Goal: Information Seeking & Learning: Learn about a topic

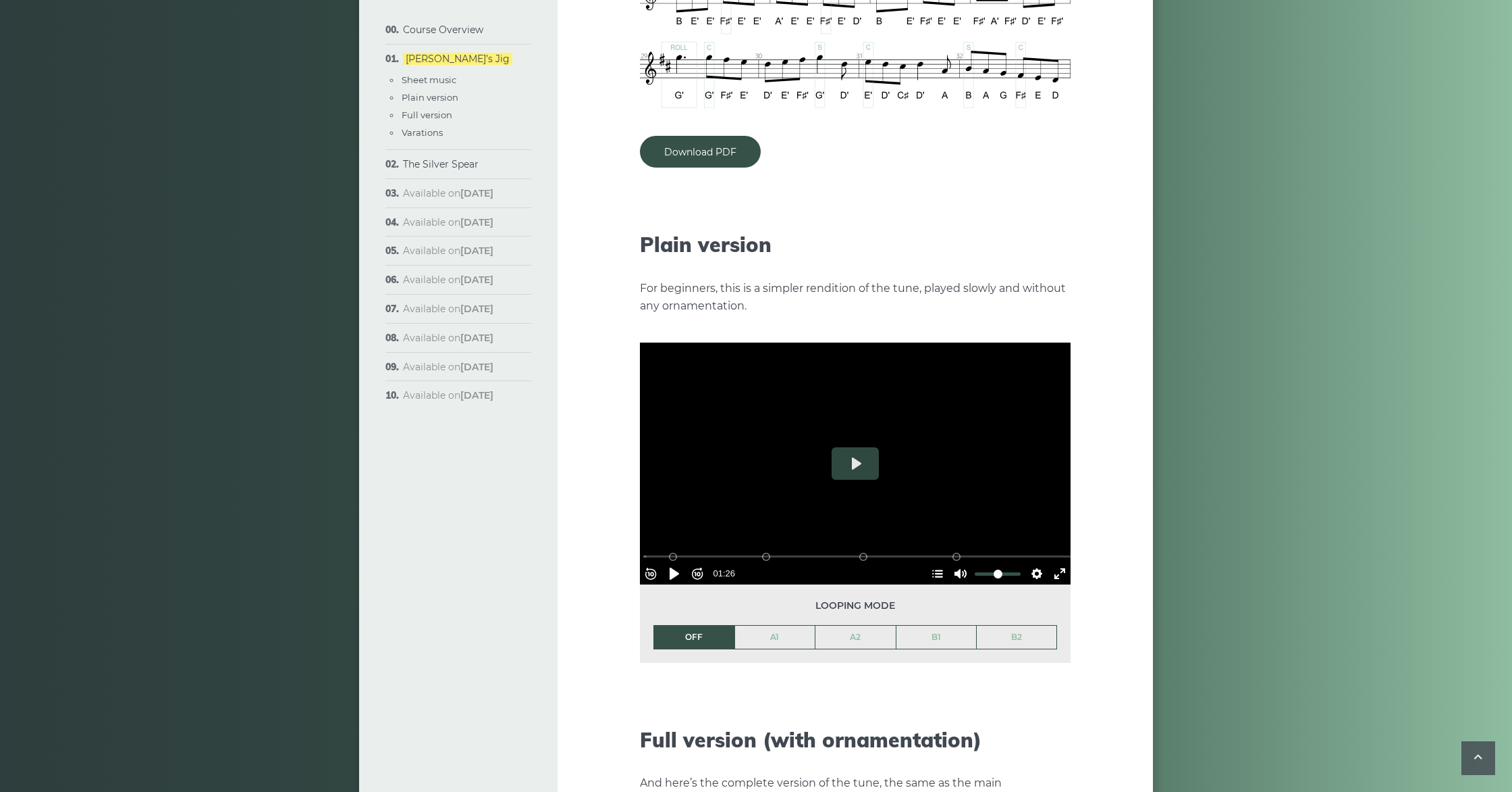
scroll to position [1330, 0]
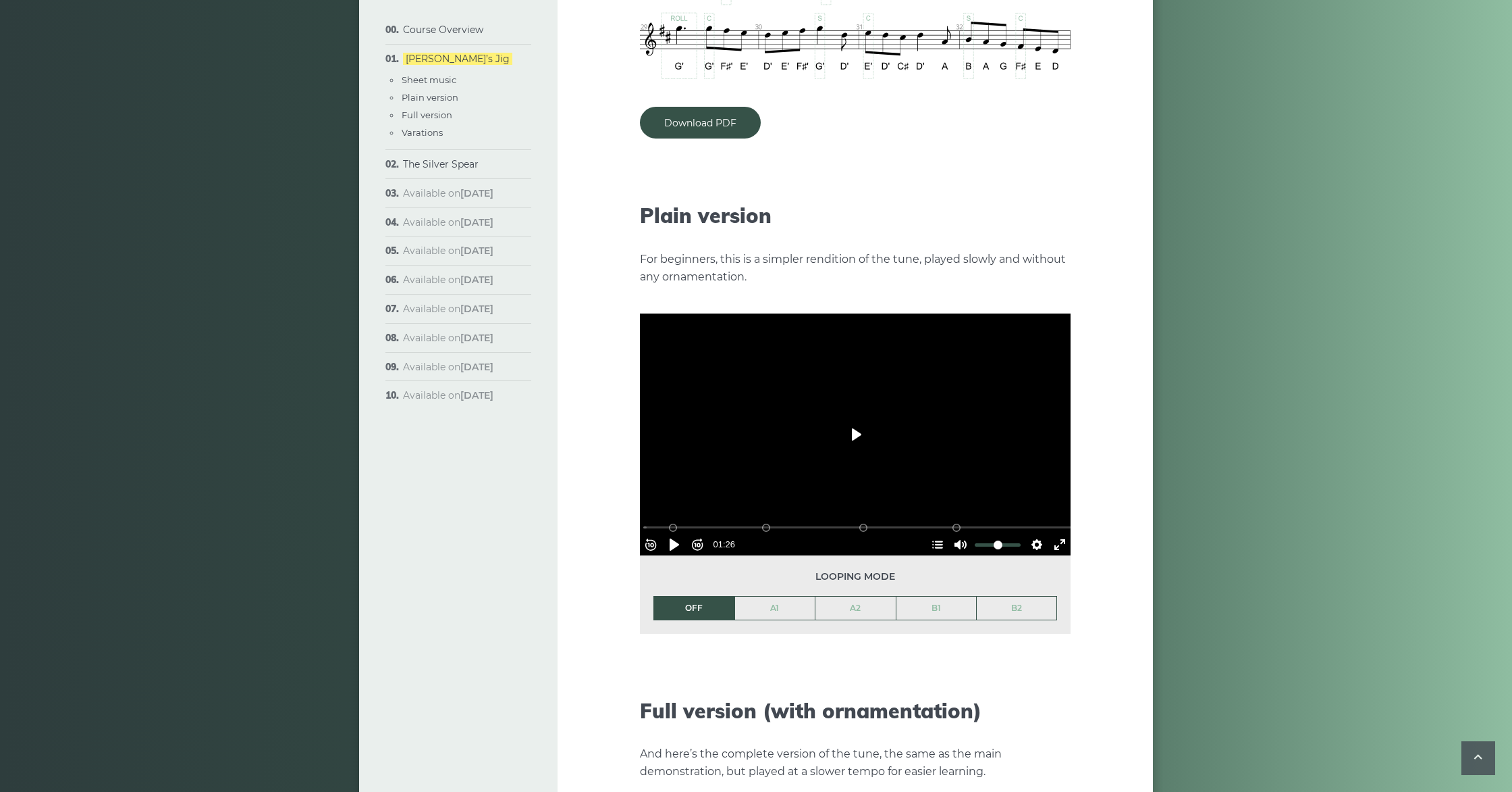
click at [809, 418] on button "Play" at bounding box center [855, 434] width 47 height 33
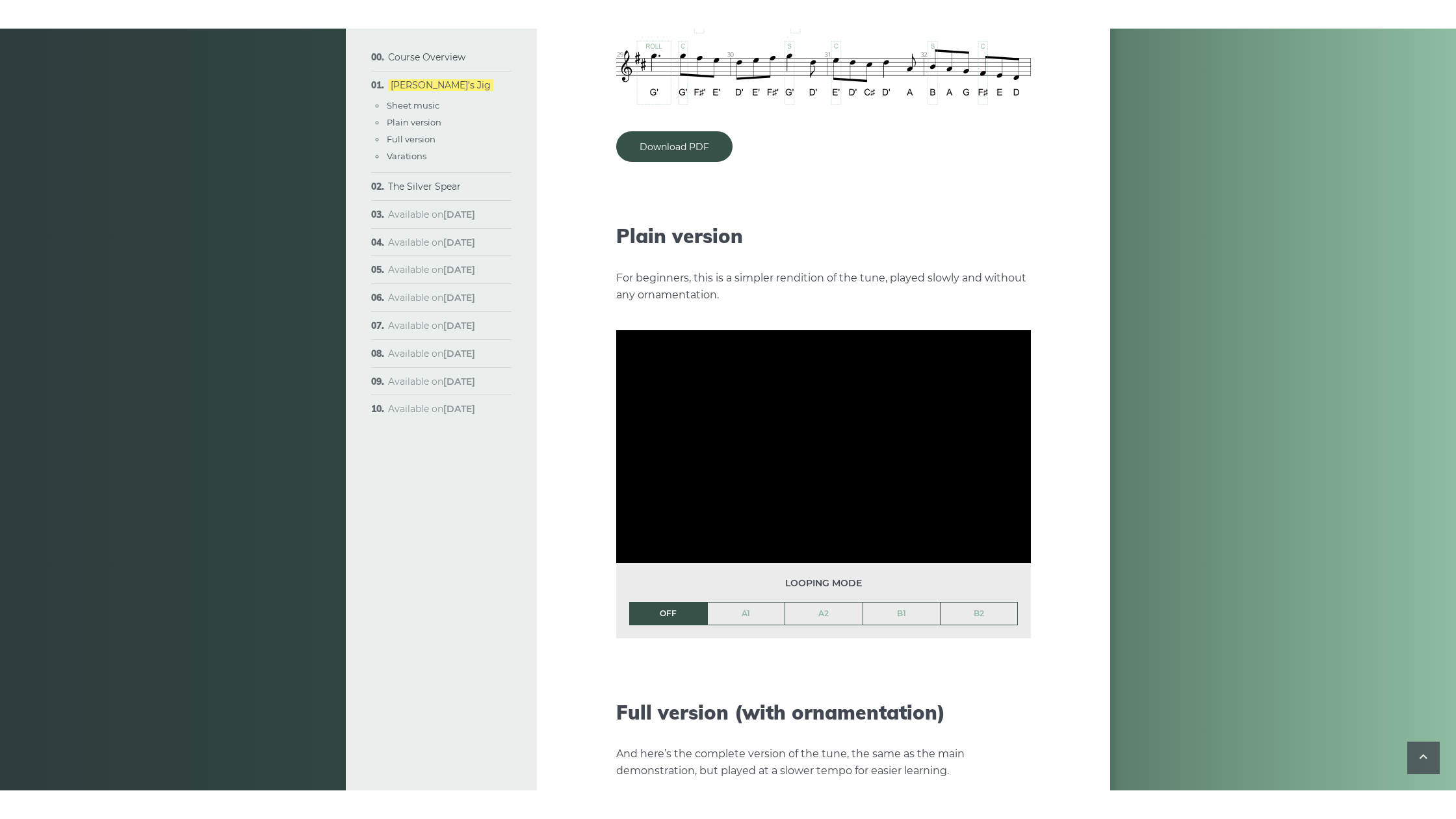
scroll to position [1281, 0]
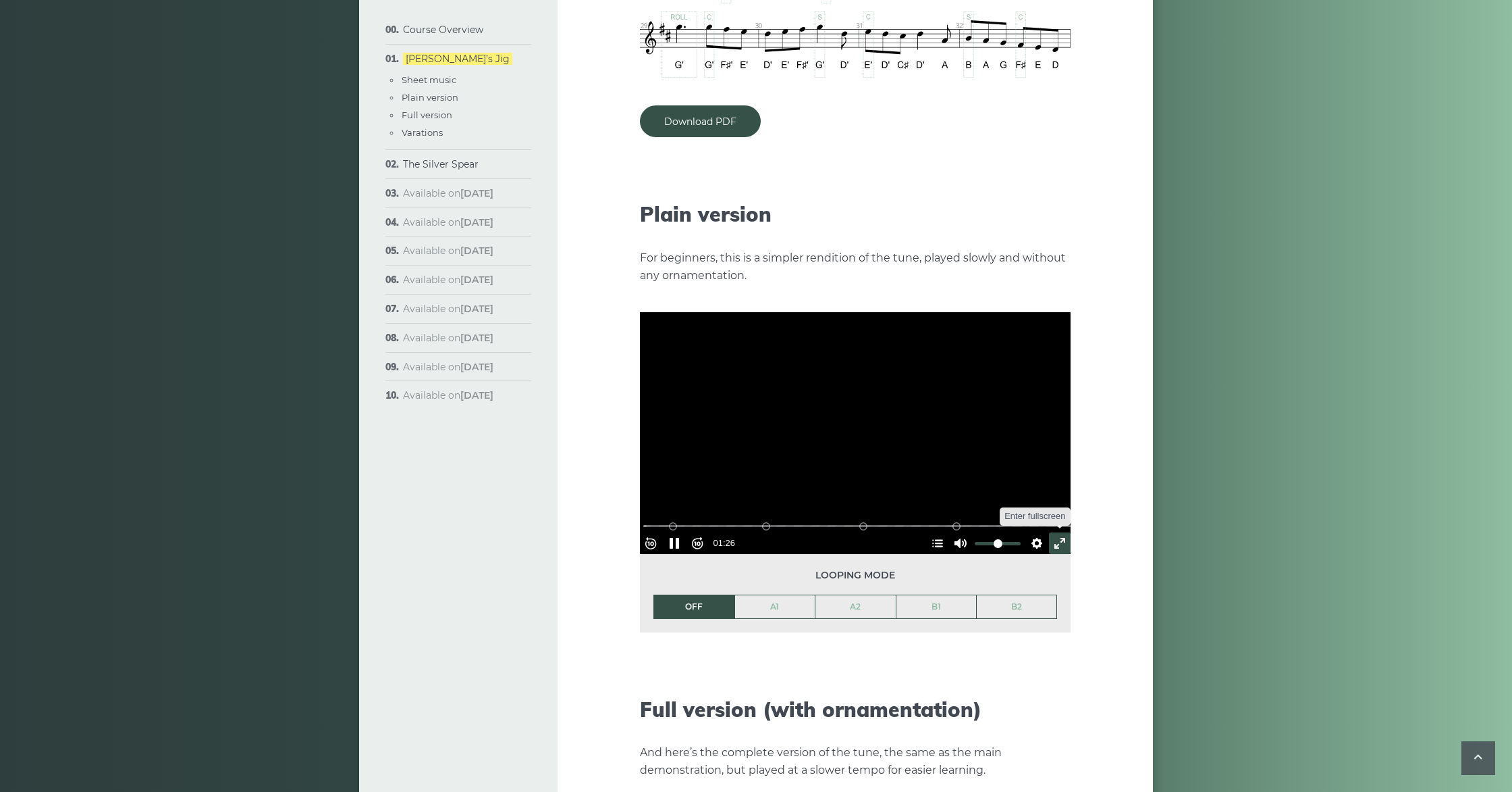
click at [809, 532] on button "Exit fullscreen Enter fullscreen" at bounding box center [1060, 543] width 22 height 22
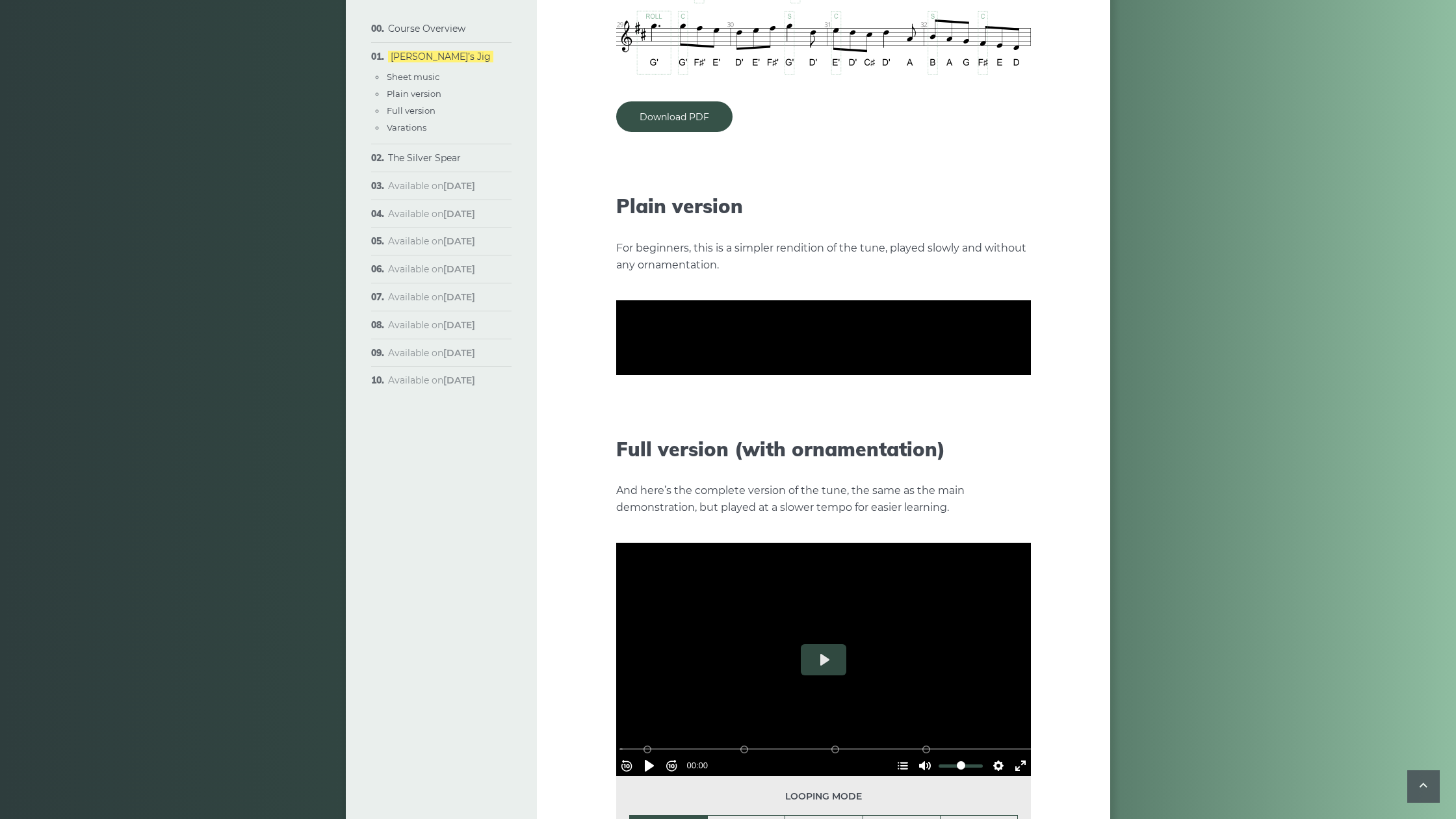
click at [779, 455] on button "Settings" at bounding box center [998, 444] width 21 height 21
click at [779, 422] on button "Speed Normal" at bounding box center [961, 411] width 89 height 20
click at [779, 400] on button "0.8×" at bounding box center [978, 390] width 55 height 20
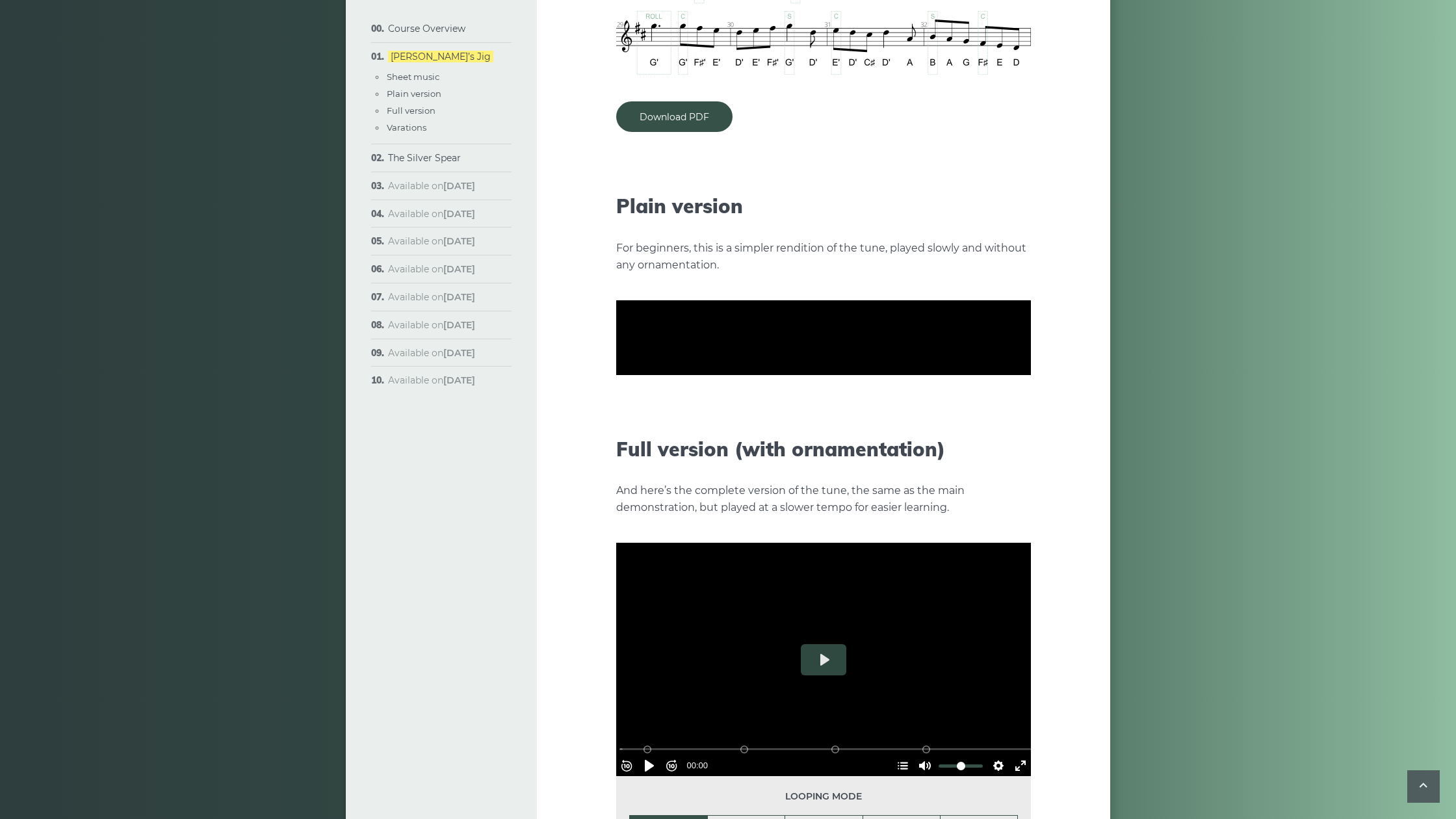
click at [742, 400] on div at bounding box center [824, 337] width 415 height 234
drag, startPoint x: 99, startPoint y: 787, endPoint x: 36, endPoint y: 784, distance: 63.1
click at [618, 434] on div "% buffered 00:00 B2 (Bars 25-32) B1 (Bars 17-24) A2 (Bars 9-16) A1 (Bars 1-8)" at bounding box center [825, 428] width 415 height 13
click at [639, 455] on button "Pause Play" at bounding box center [649, 444] width 21 height 21
click at [779, 455] on button "Settings" at bounding box center [998, 444] width 21 height 21
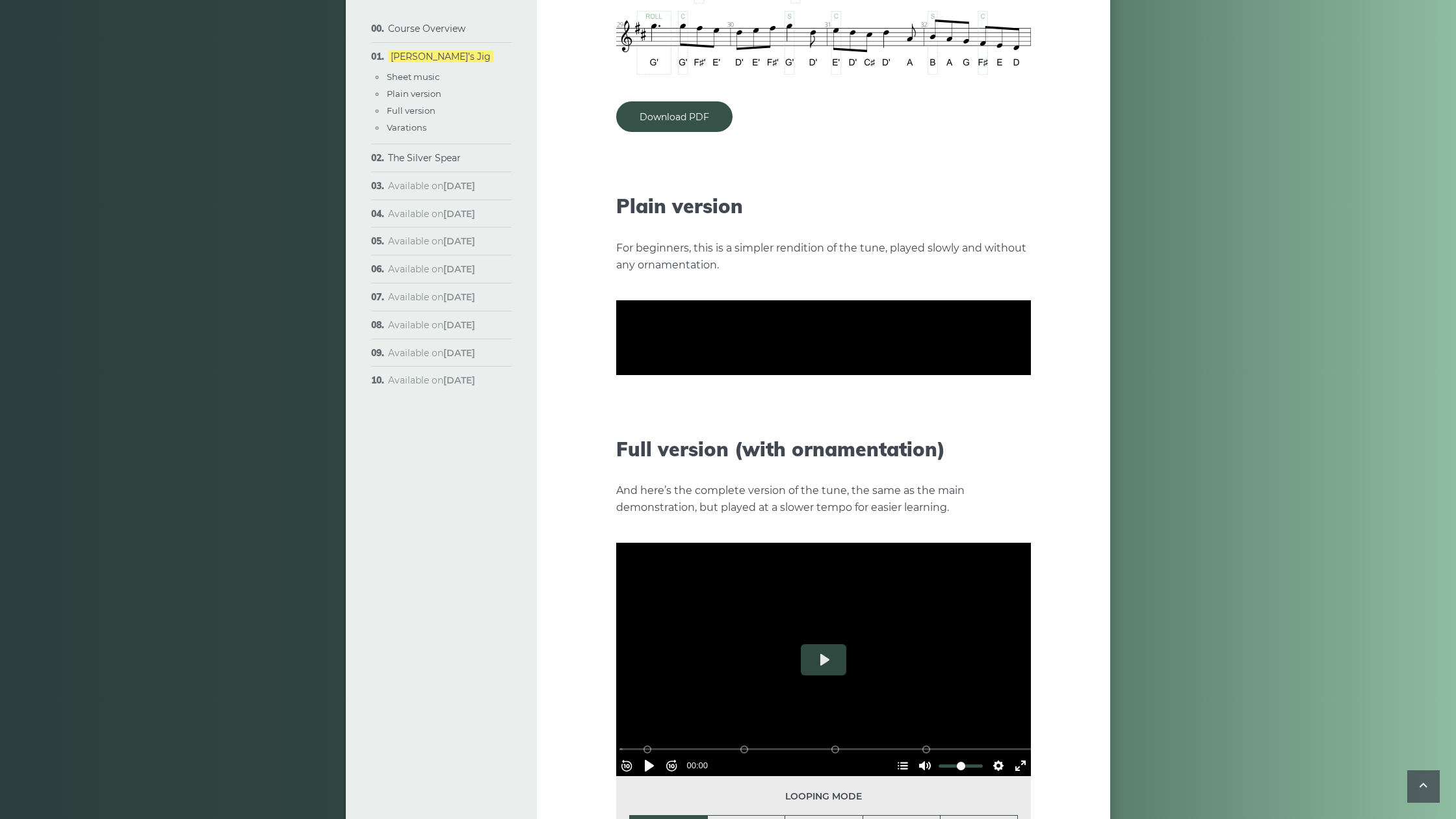
click at [779, 422] on button "Speed 0.8×" at bounding box center [966, 411] width 78 height 20
click at [779, 379] on button "Normal" at bounding box center [978, 369] width 55 height 20
click at [639, 455] on button "Pause Play" at bounding box center [649, 444] width 21 height 21
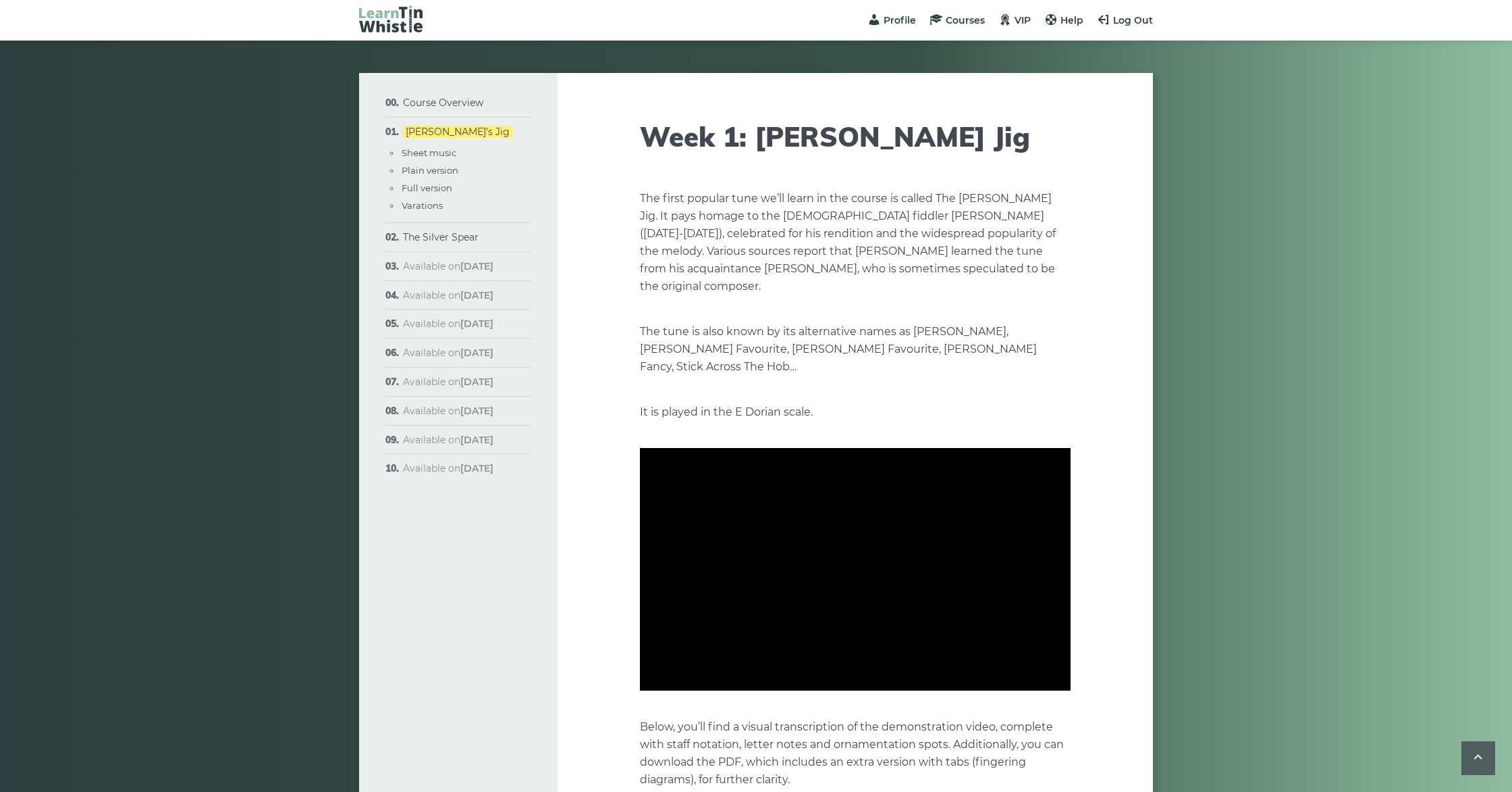
scroll to position [1331, 0]
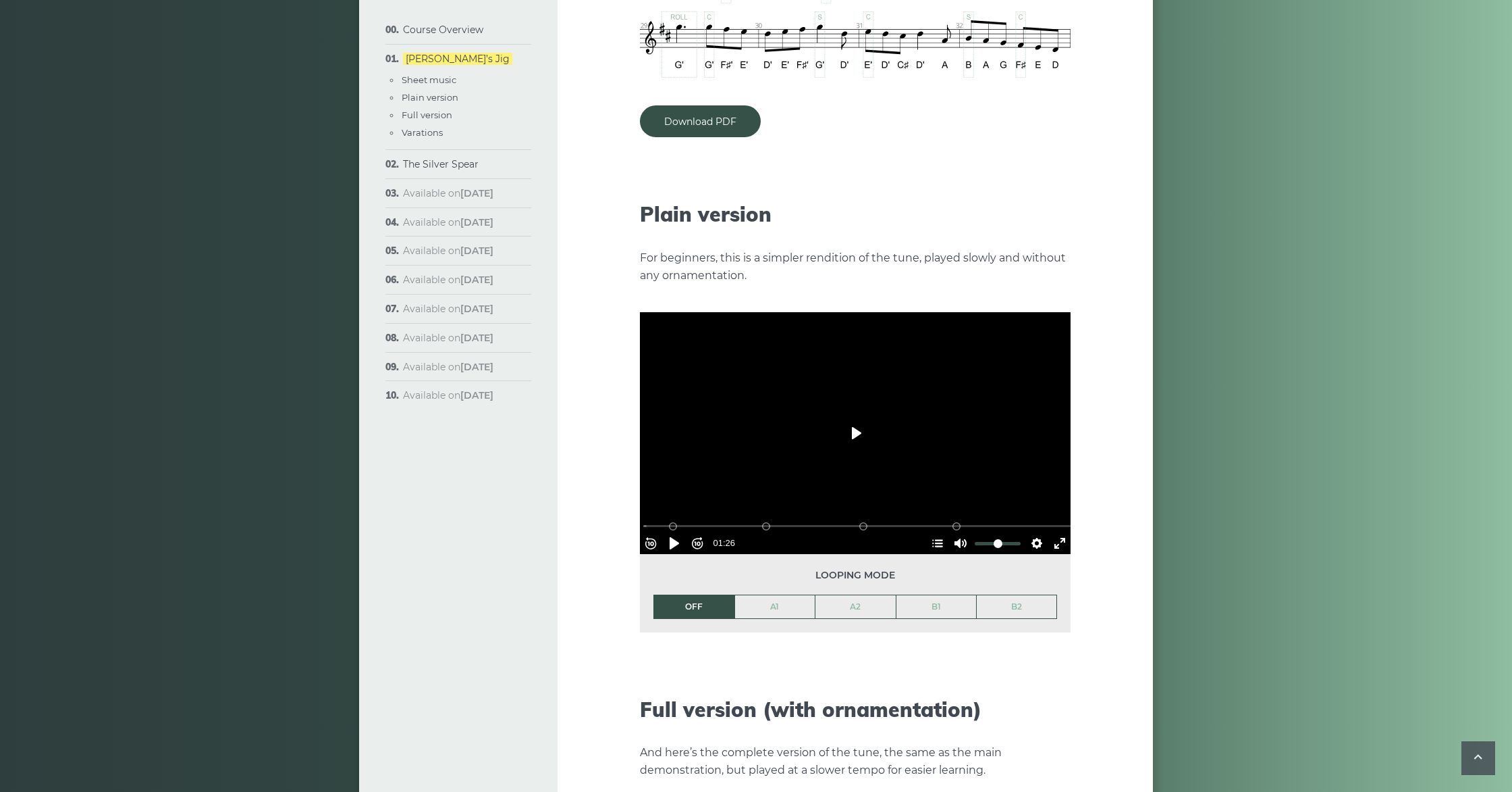
click at [858, 422] on button "Play" at bounding box center [855, 433] width 47 height 33
click at [677, 532] on button "Pause Play" at bounding box center [674, 543] width 22 height 22
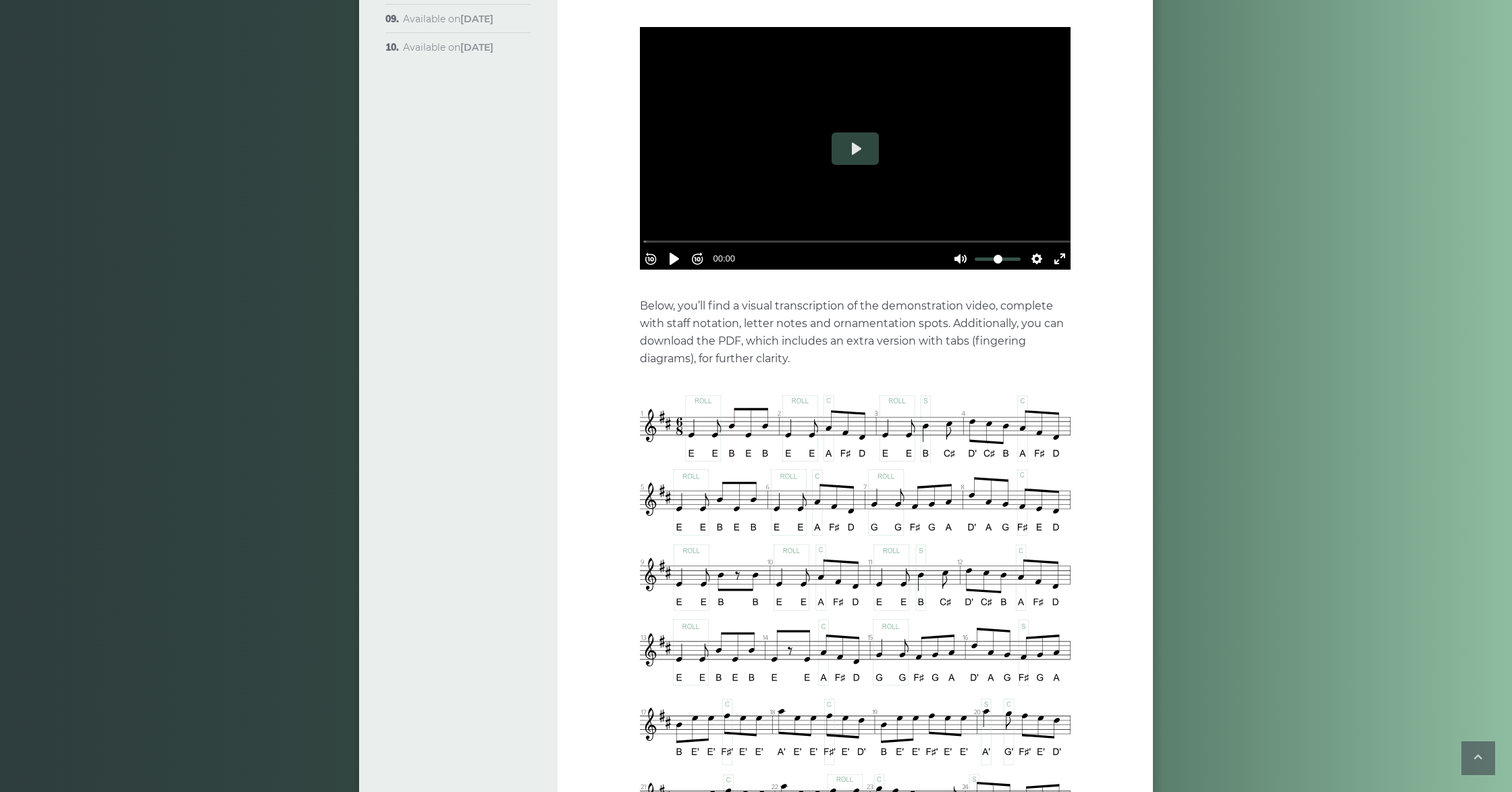
scroll to position [0, 0]
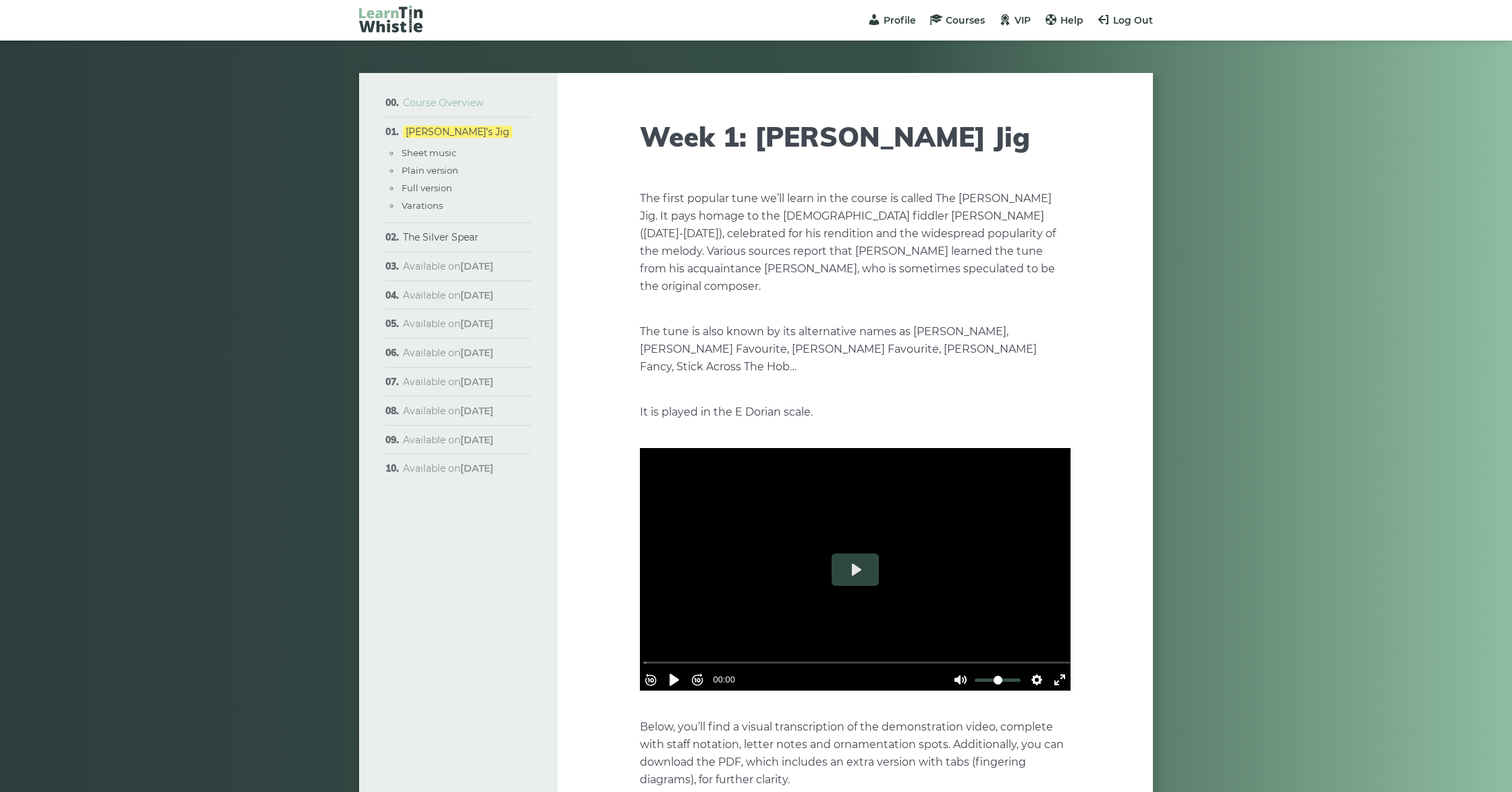
click at [430, 103] on link "Course Overview" at bounding box center [443, 102] width 81 height 12
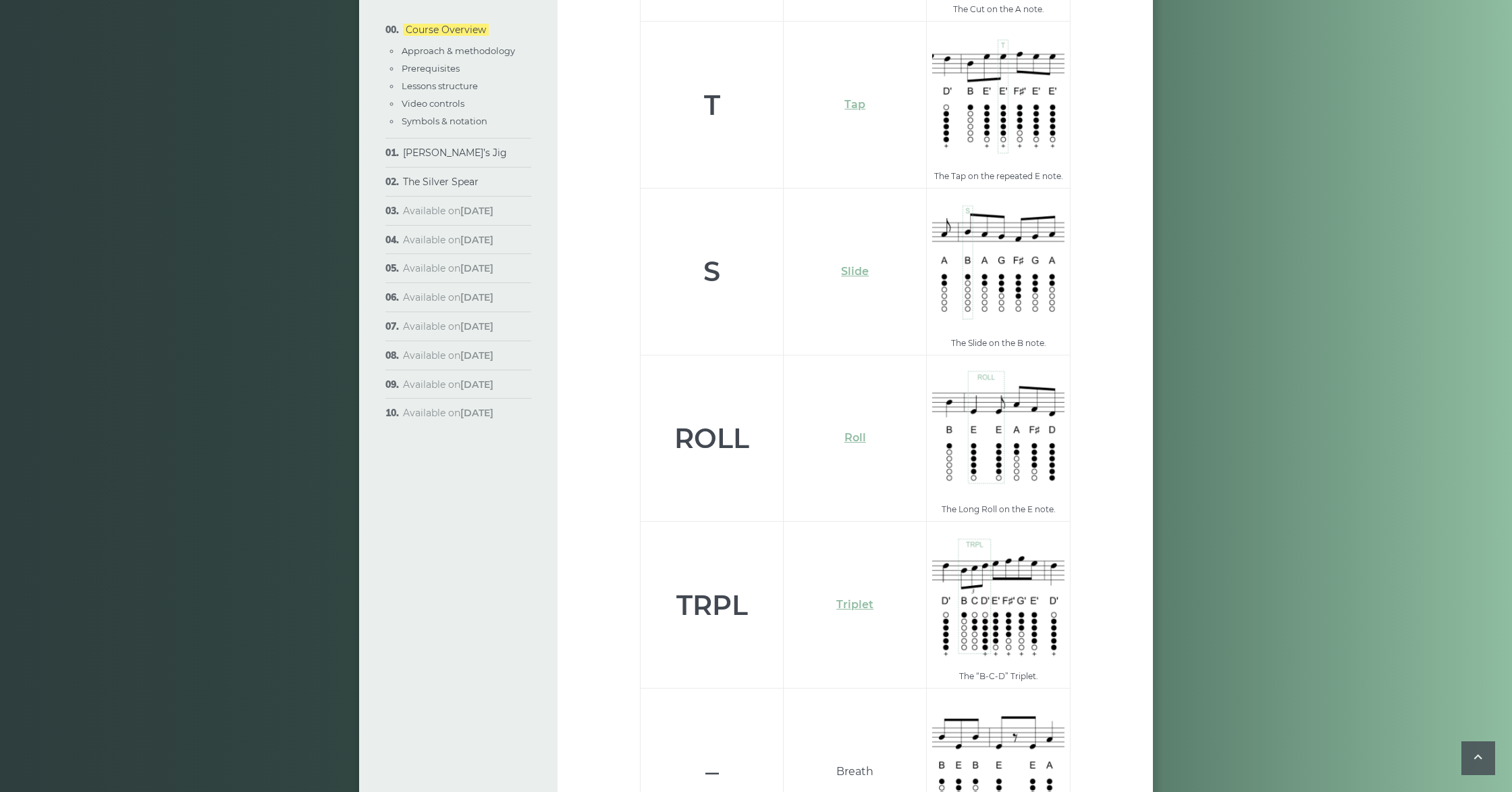
scroll to position [4582, 0]
click at [852, 434] on link "Roll" at bounding box center [854, 441] width 22 height 13
click at [427, 152] on link "[PERSON_NAME]’s Jig" at bounding box center [454, 152] width 104 height 12
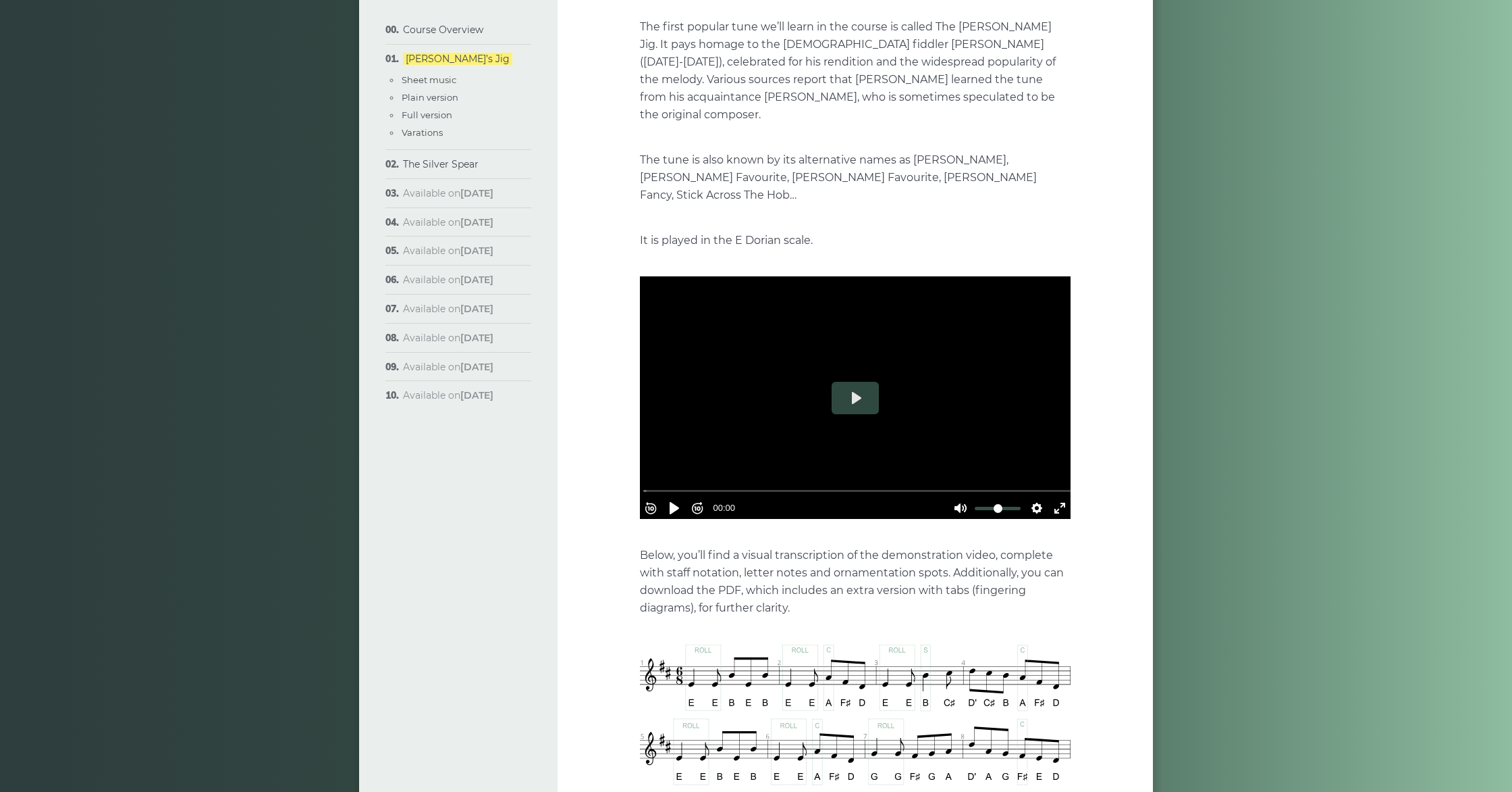
scroll to position [188, 0]
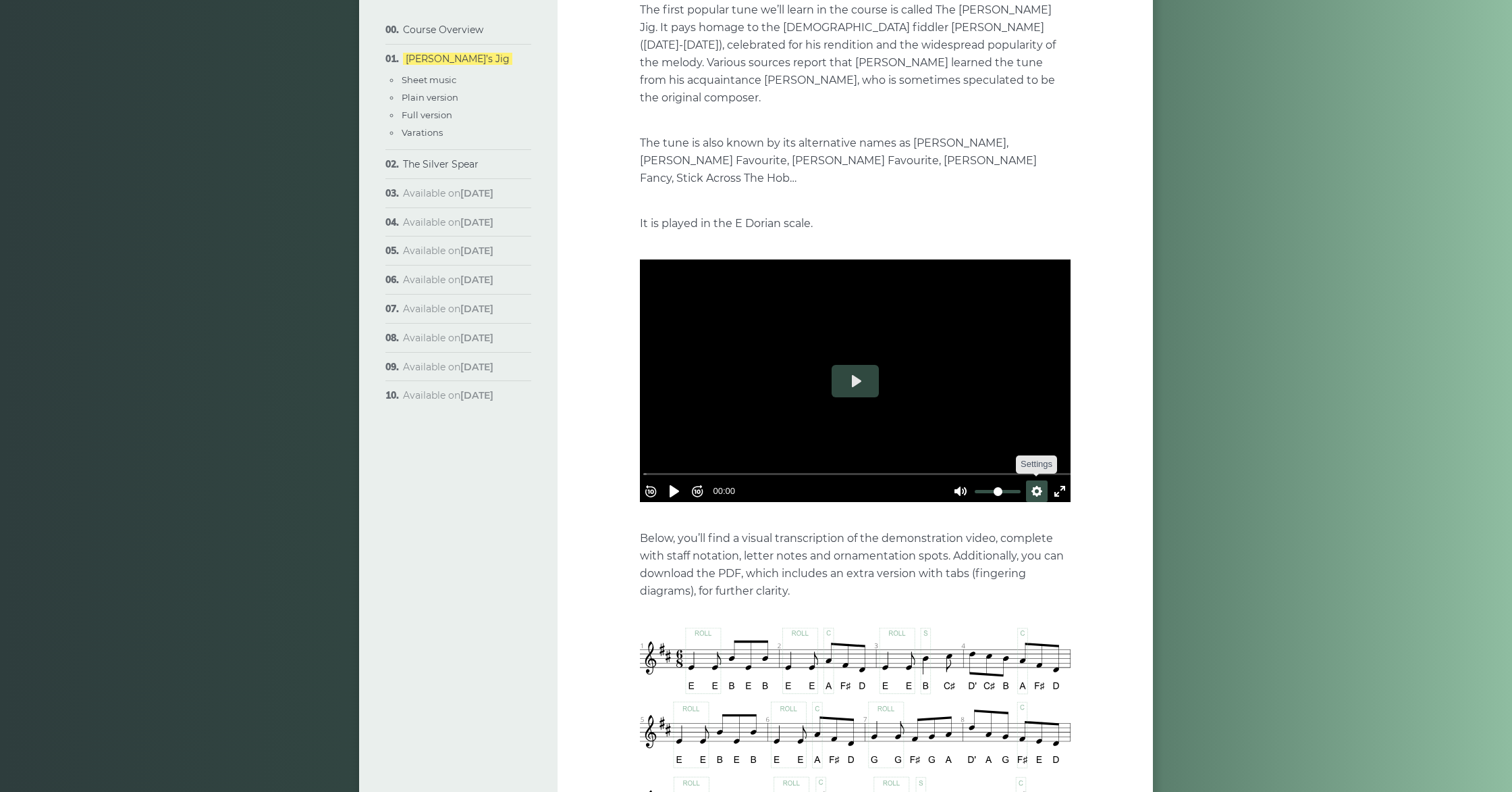
click at [1028, 480] on button "Settings" at bounding box center [1036, 490] width 22 height 22
click at [1029, 448] on button "Speed Normal" at bounding box center [998, 458] width 93 height 21
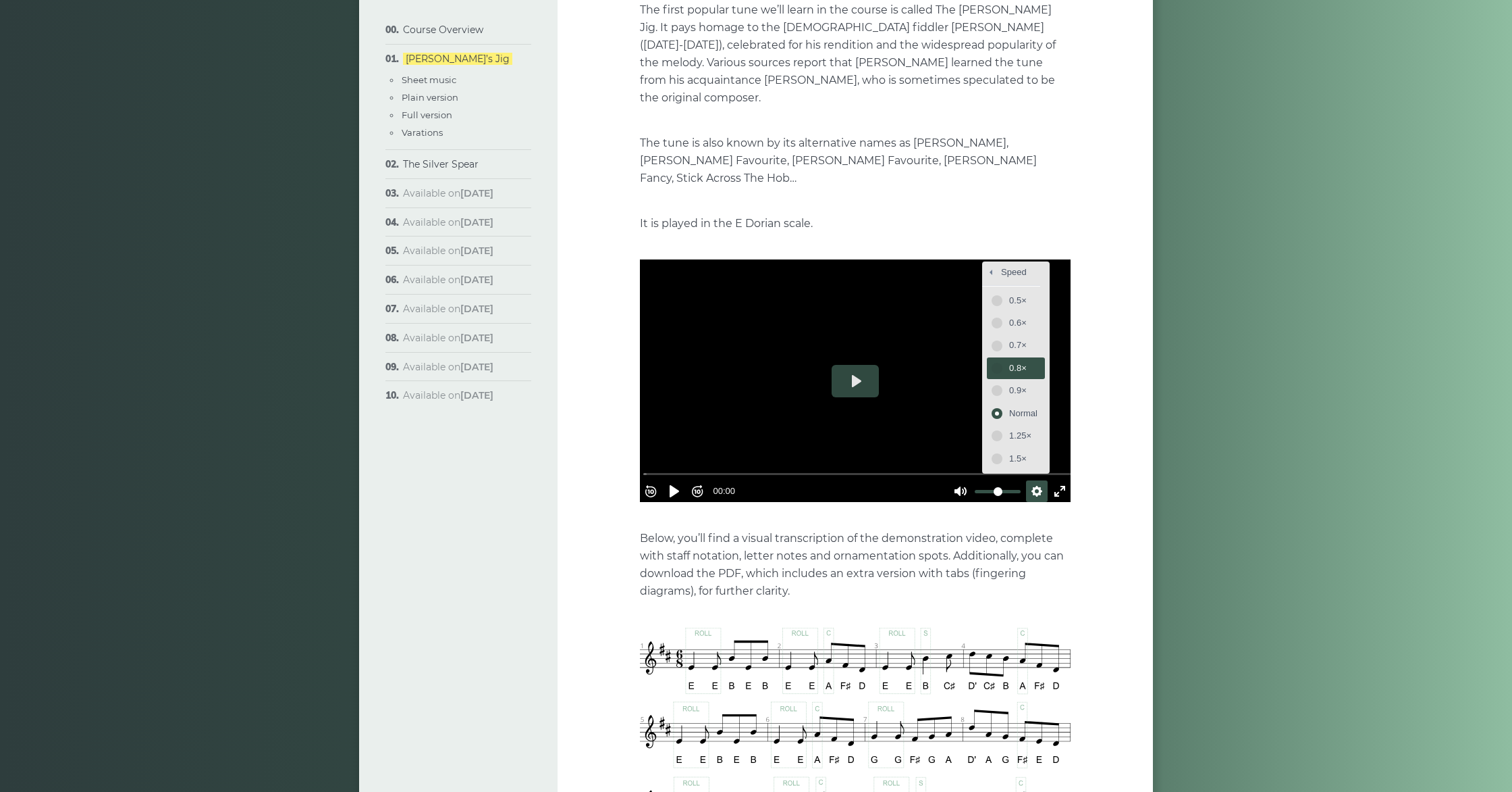
click at [1009, 361] on span "0.8×" at bounding box center [1023, 368] width 28 height 15
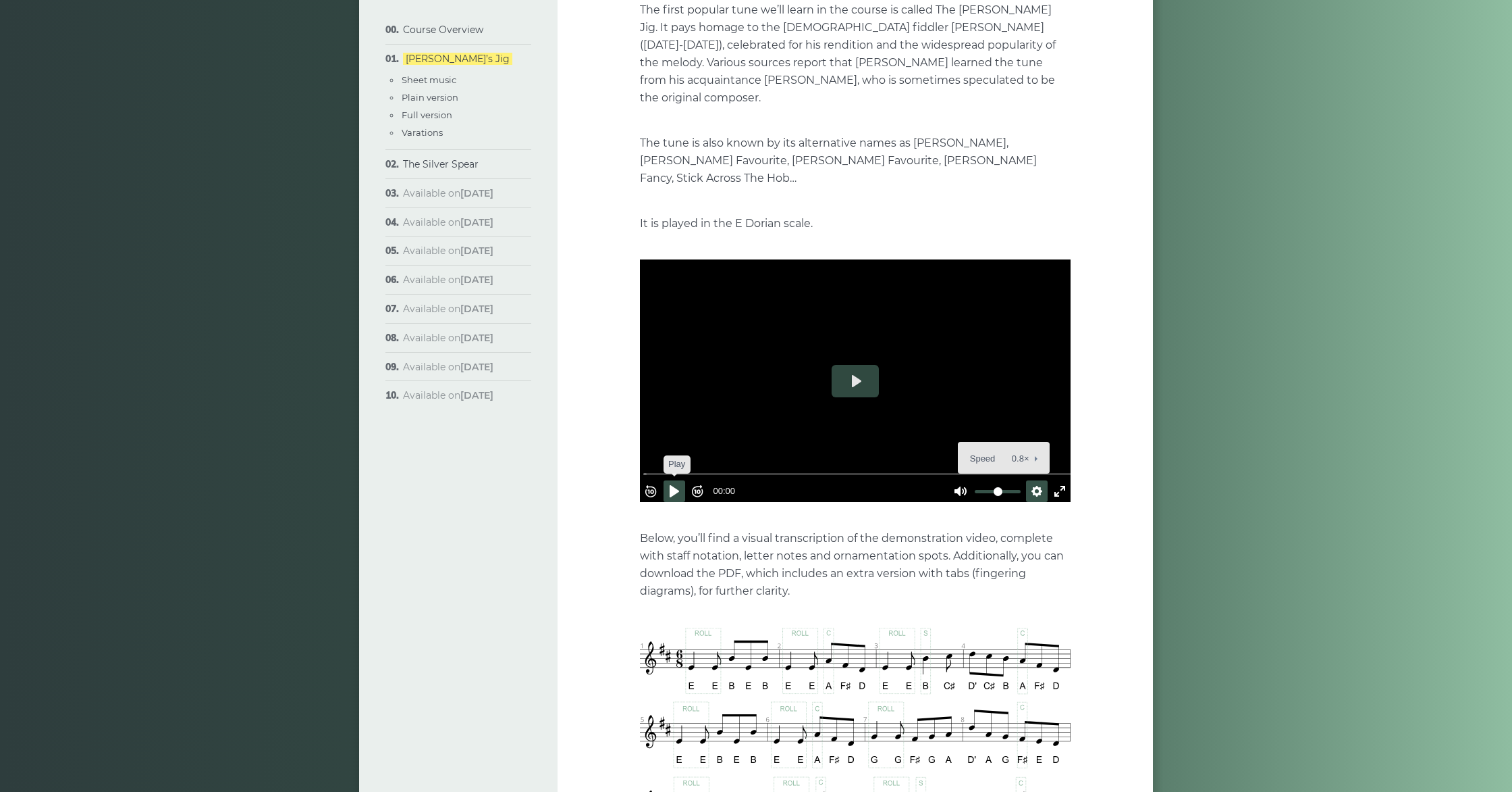
click at [680, 480] on button "Pause Play" at bounding box center [674, 490] width 22 height 22
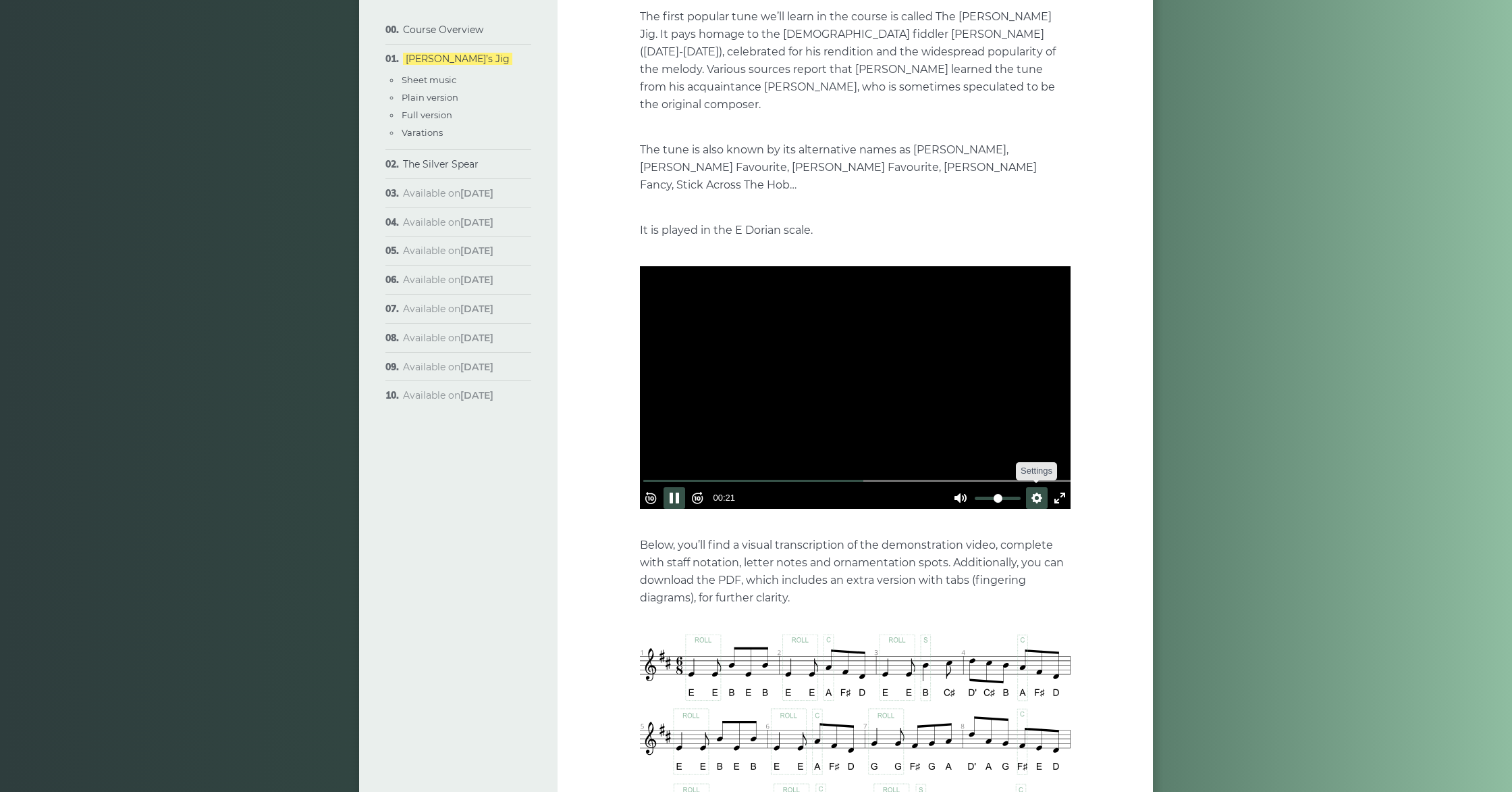
click at [1030, 487] on button "Settings" at bounding box center [1036, 498] width 22 height 22
click at [1029, 454] on button "Speed 0.8×" at bounding box center [1003, 464] width 82 height 21
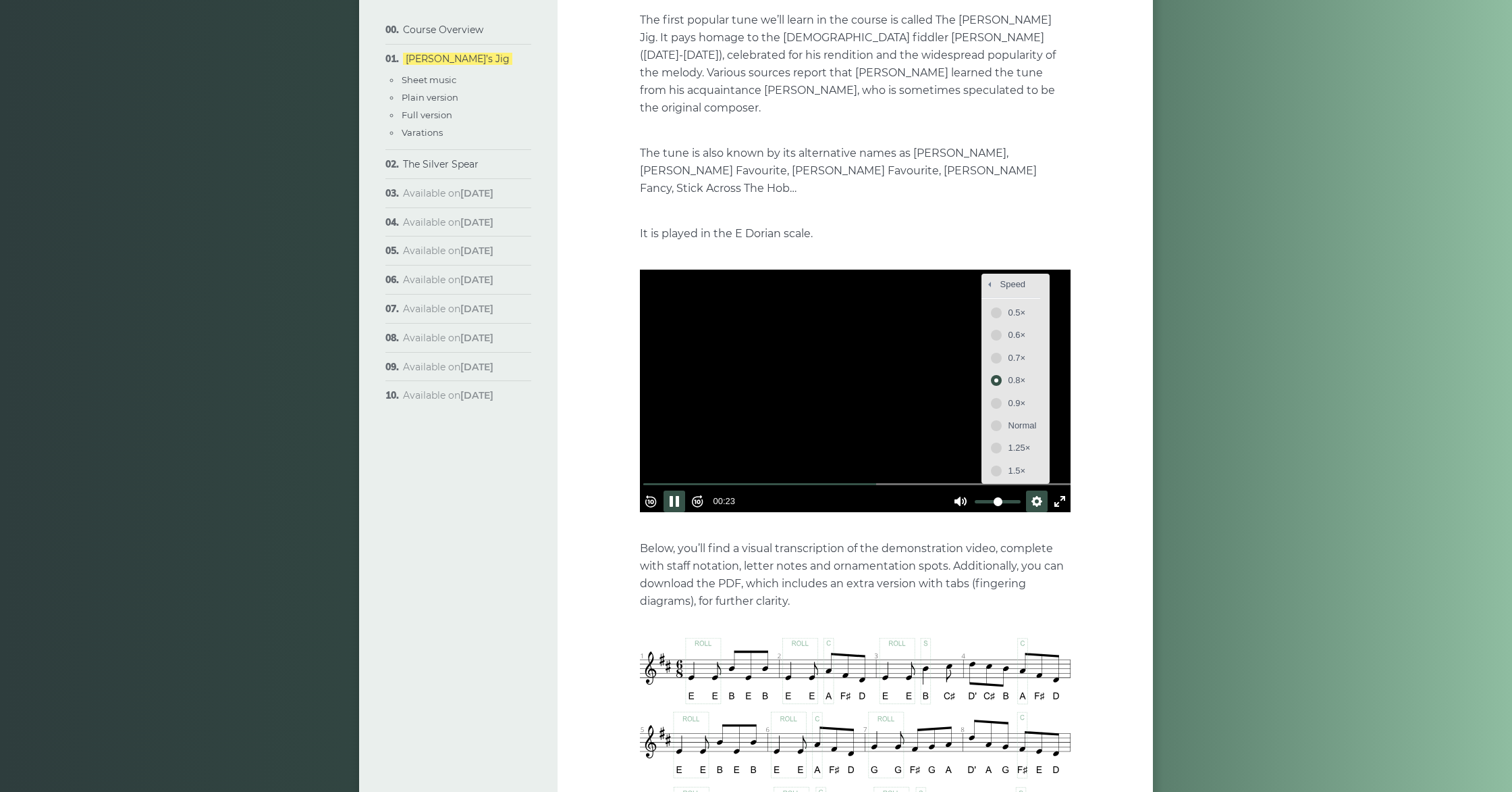
scroll to position [185, 0]
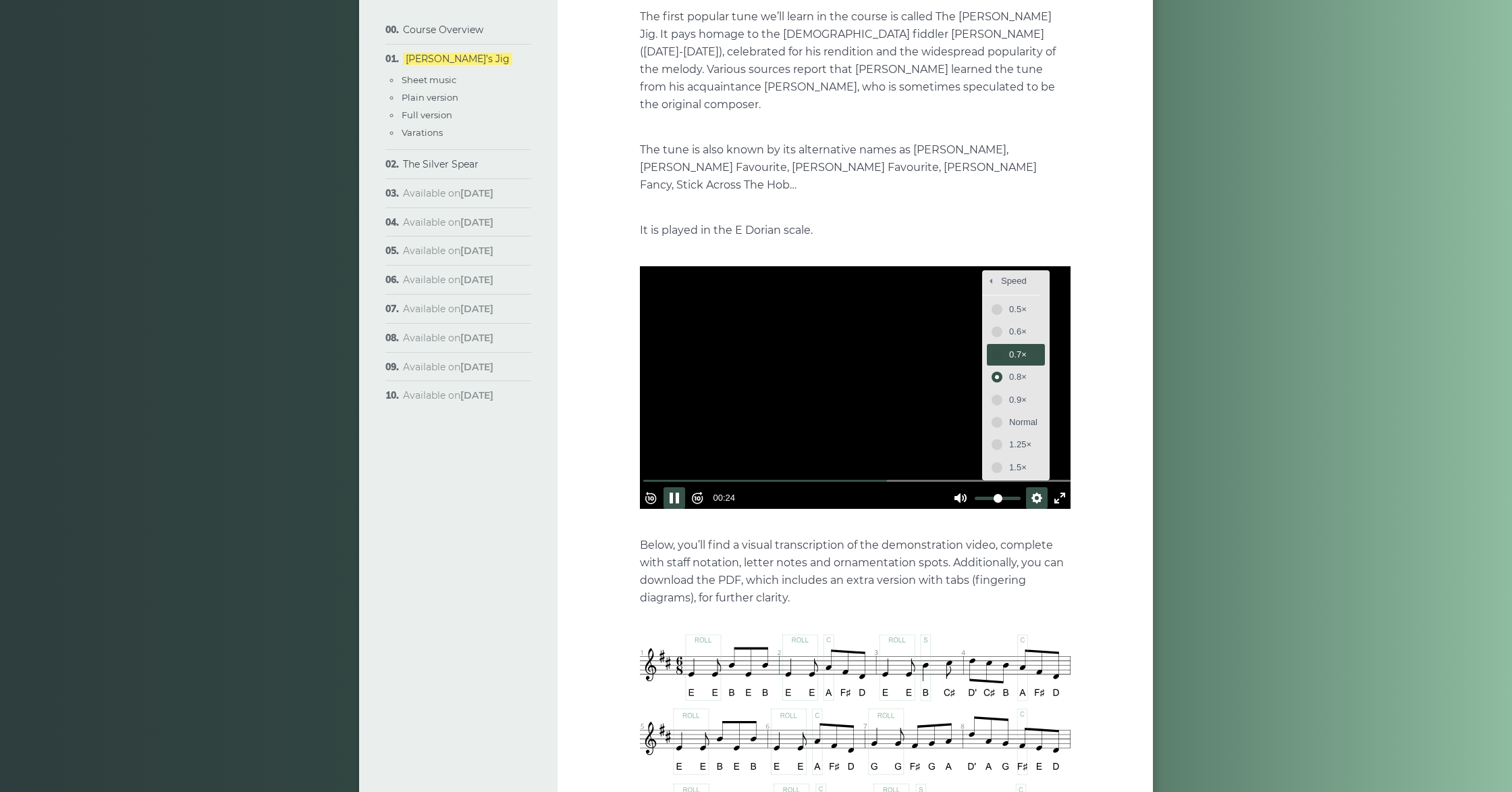
click at [987, 344] on button "0.7×" at bounding box center [1015, 354] width 57 height 21
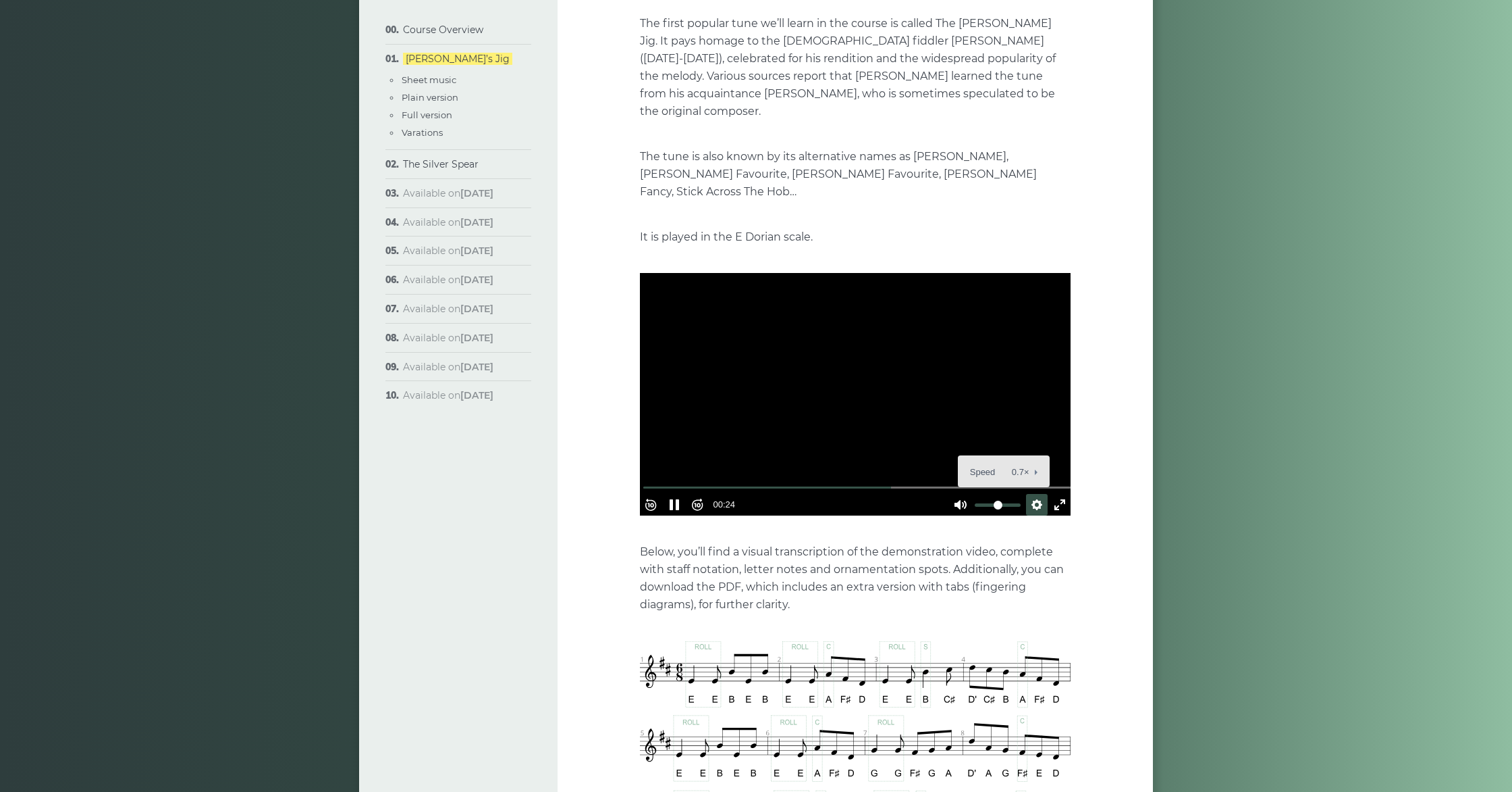
scroll to position [172, 0]
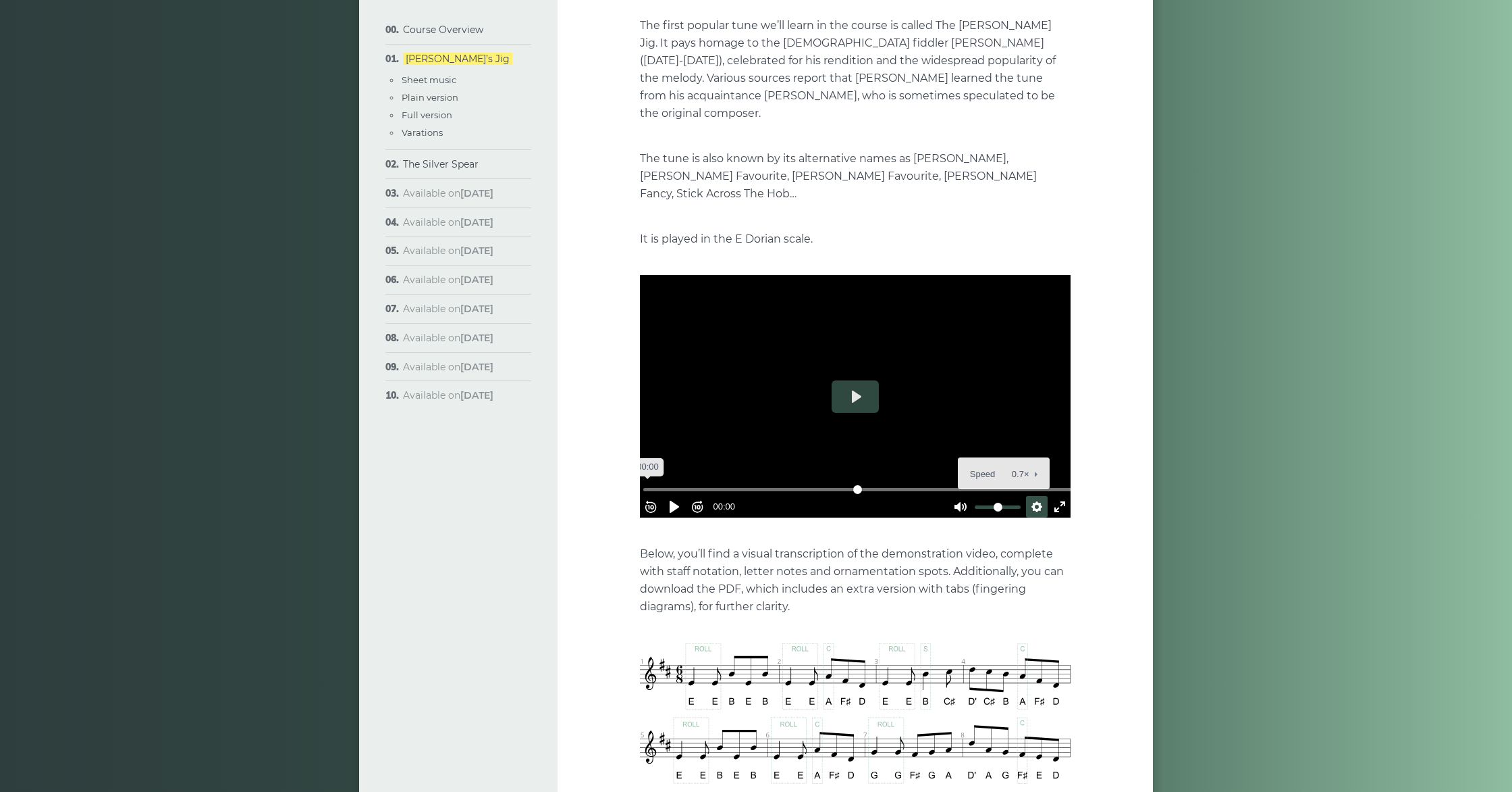
drag, startPoint x: 905, startPoint y: 466, endPoint x: 620, endPoint y: 475, distance: 285.1
click at [644, 483] on input "Seek" at bounding box center [858, 489] width 429 height 13
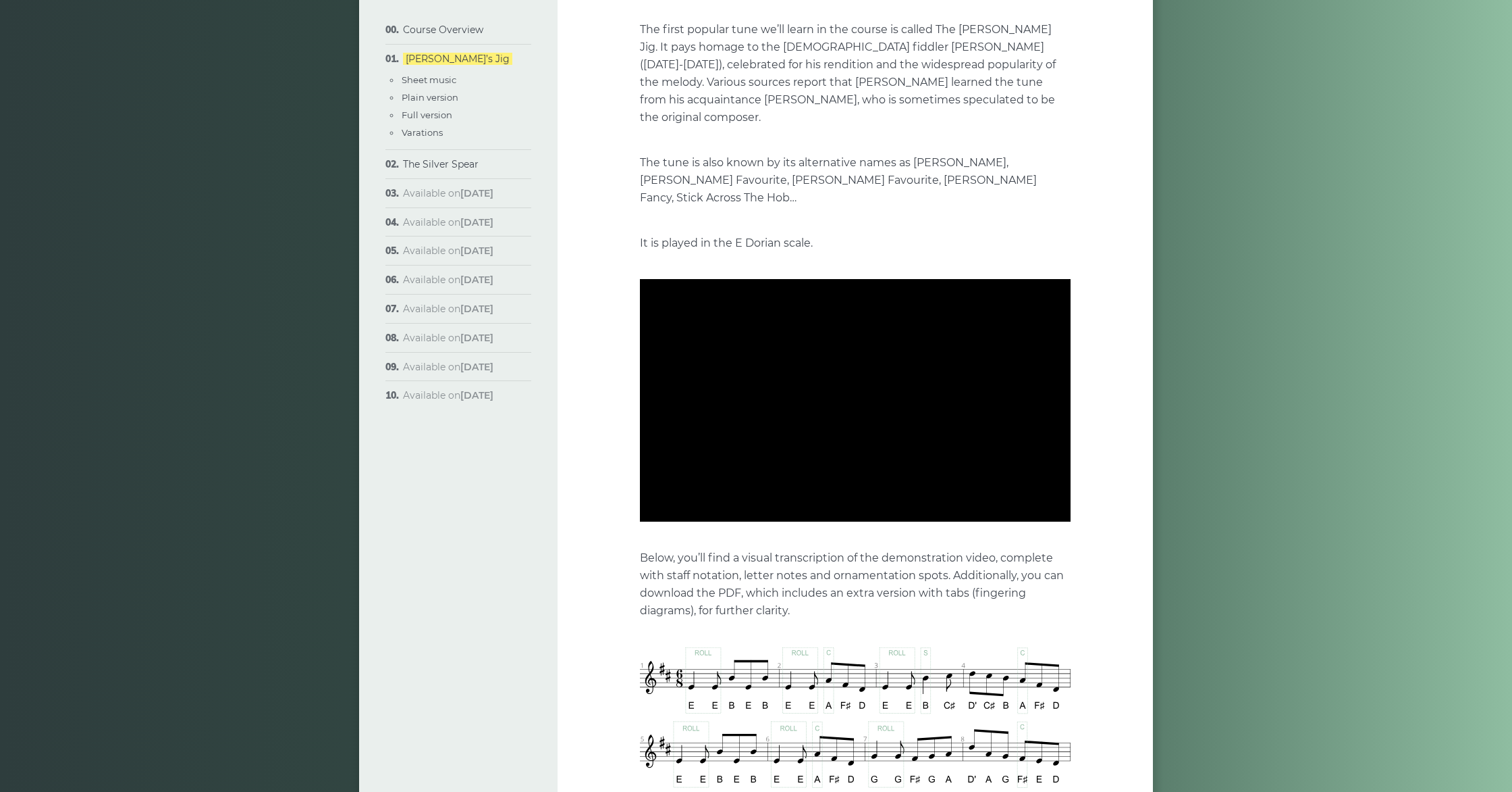
scroll to position [168, 0]
drag, startPoint x: 1027, startPoint y: 486, endPoint x: 1018, endPoint y: 500, distance: 16.6
click at [1027, 501] on button "Settings" at bounding box center [1036, 511] width 22 height 22
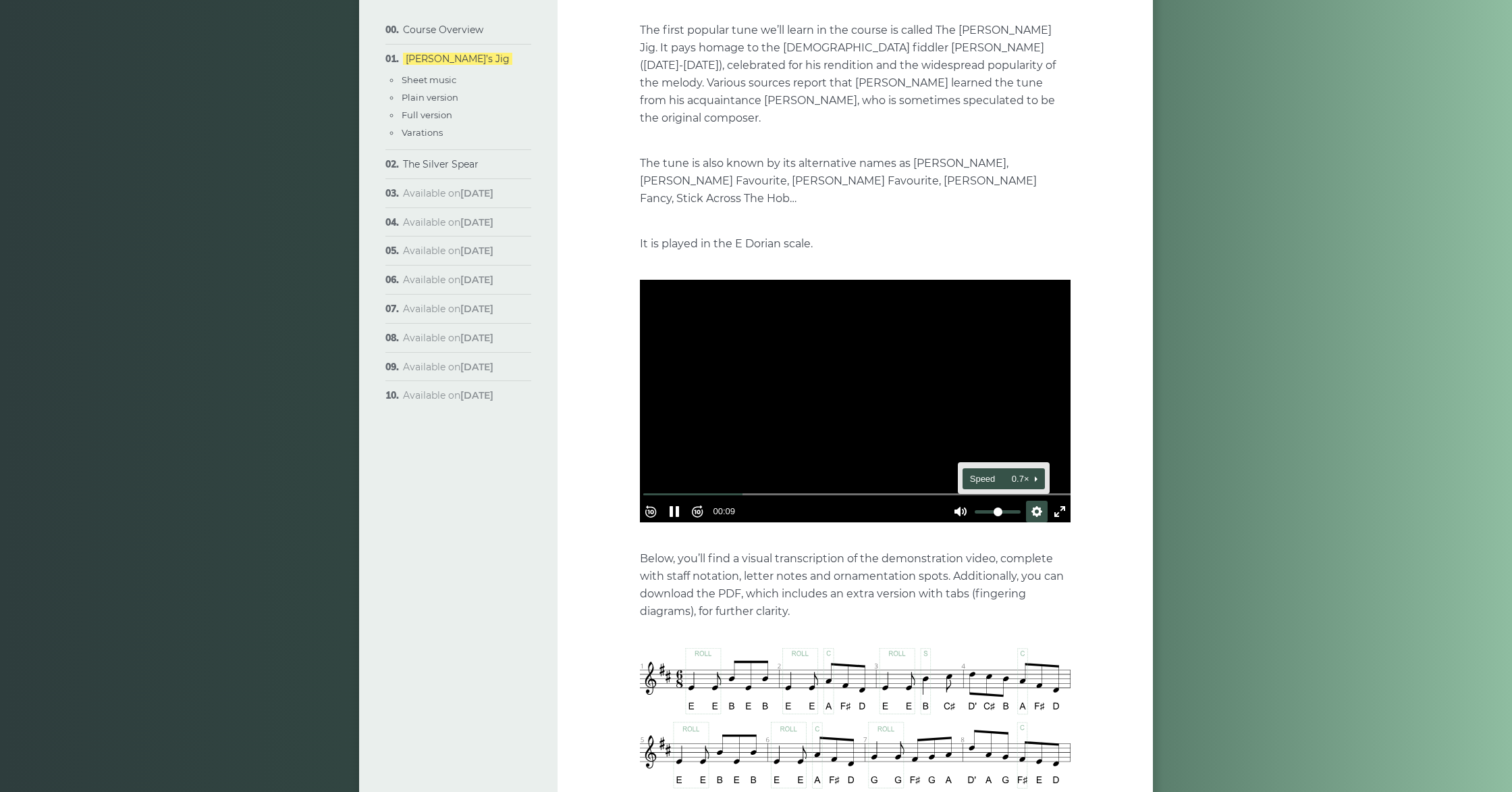
click at [1023, 468] on button "Speed 0.7×" at bounding box center [1003, 478] width 82 height 21
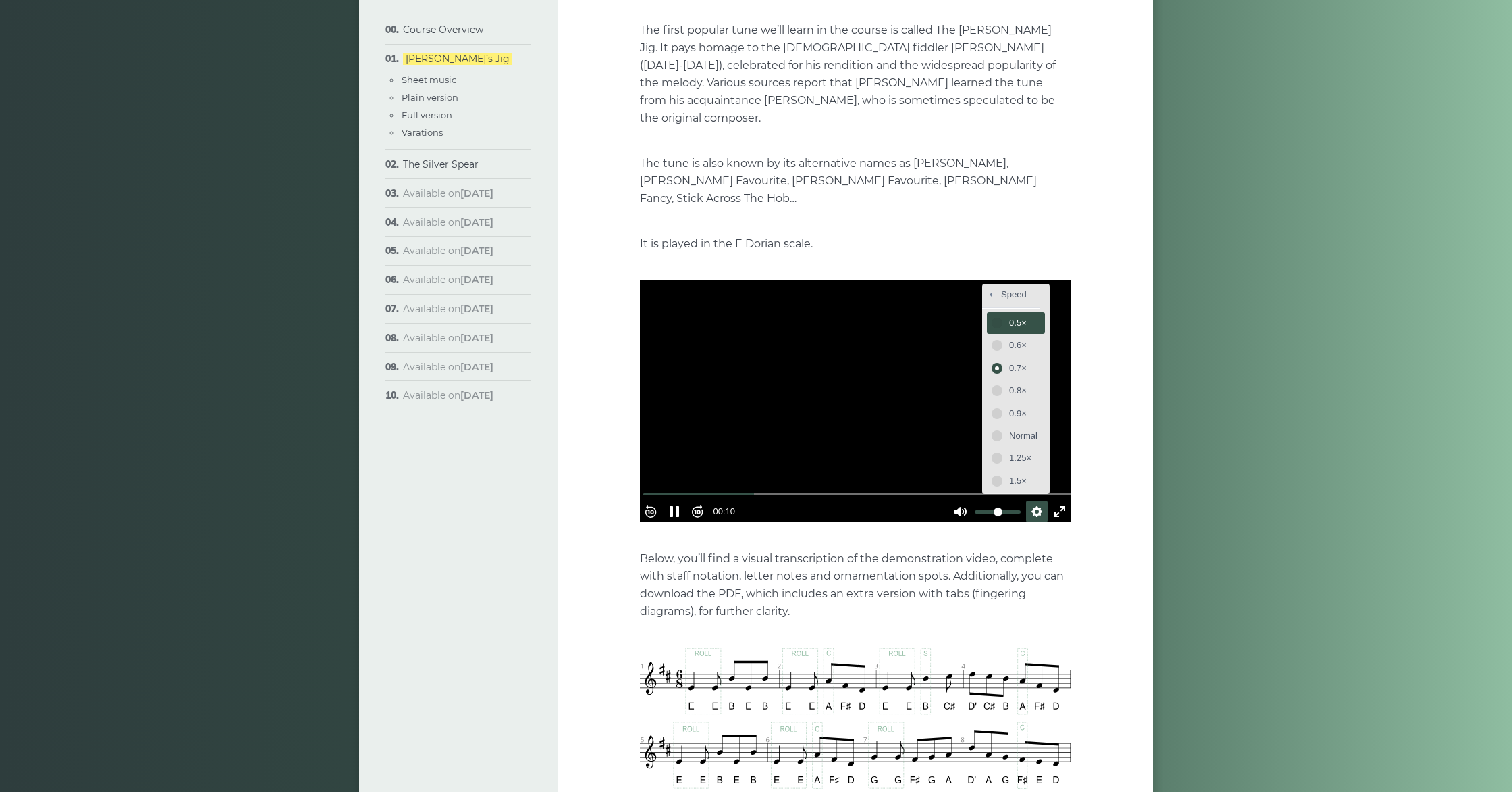
click at [1012, 316] on span "0.5×" at bounding box center [1023, 323] width 28 height 15
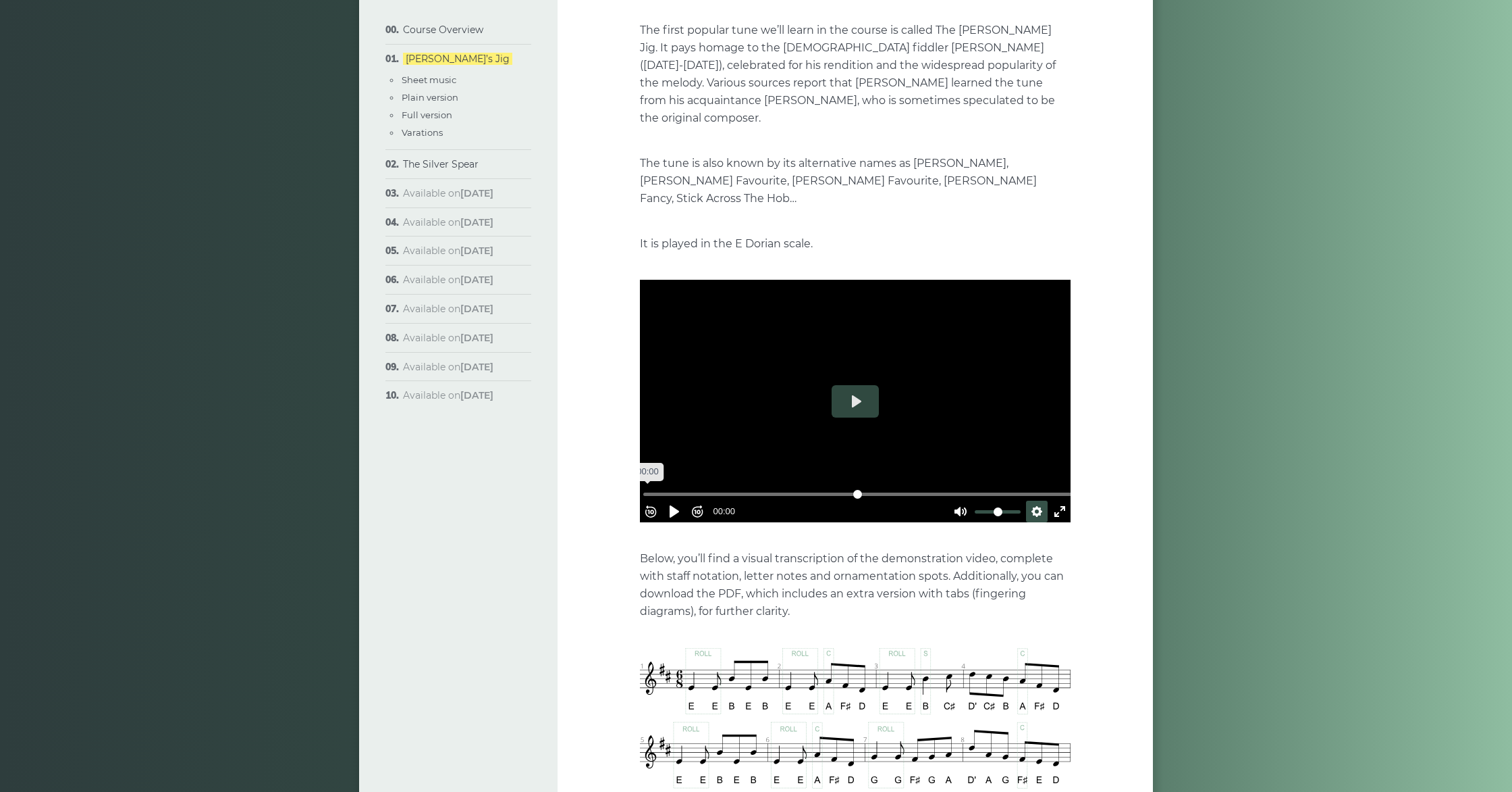
drag, startPoint x: 674, startPoint y: 465, endPoint x: 603, endPoint y: 466, distance: 71.0
click at [644, 487] on input "Seek" at bounding box center [858, 494] width 429 height 13
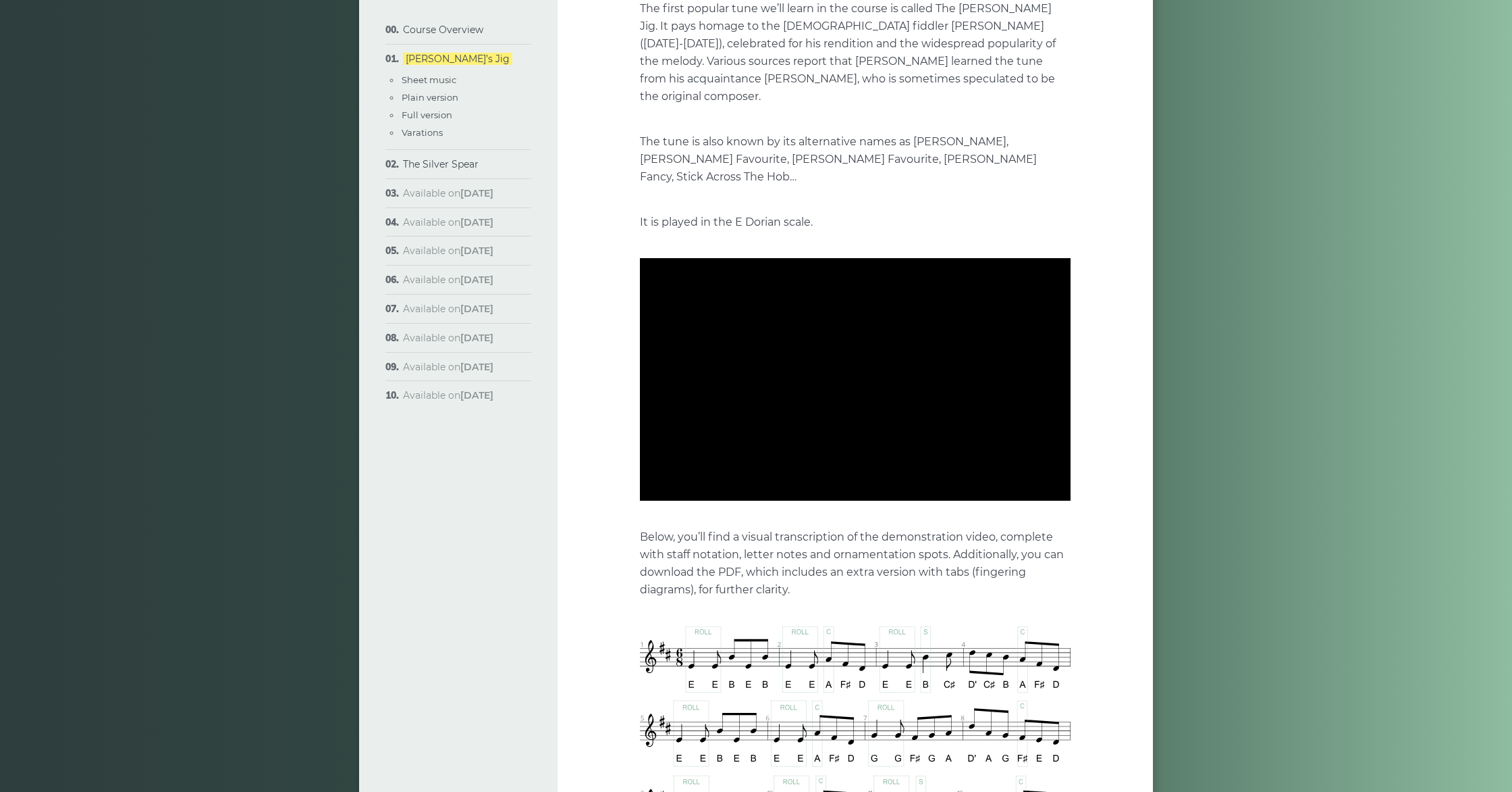
scroll to position [207, 0]
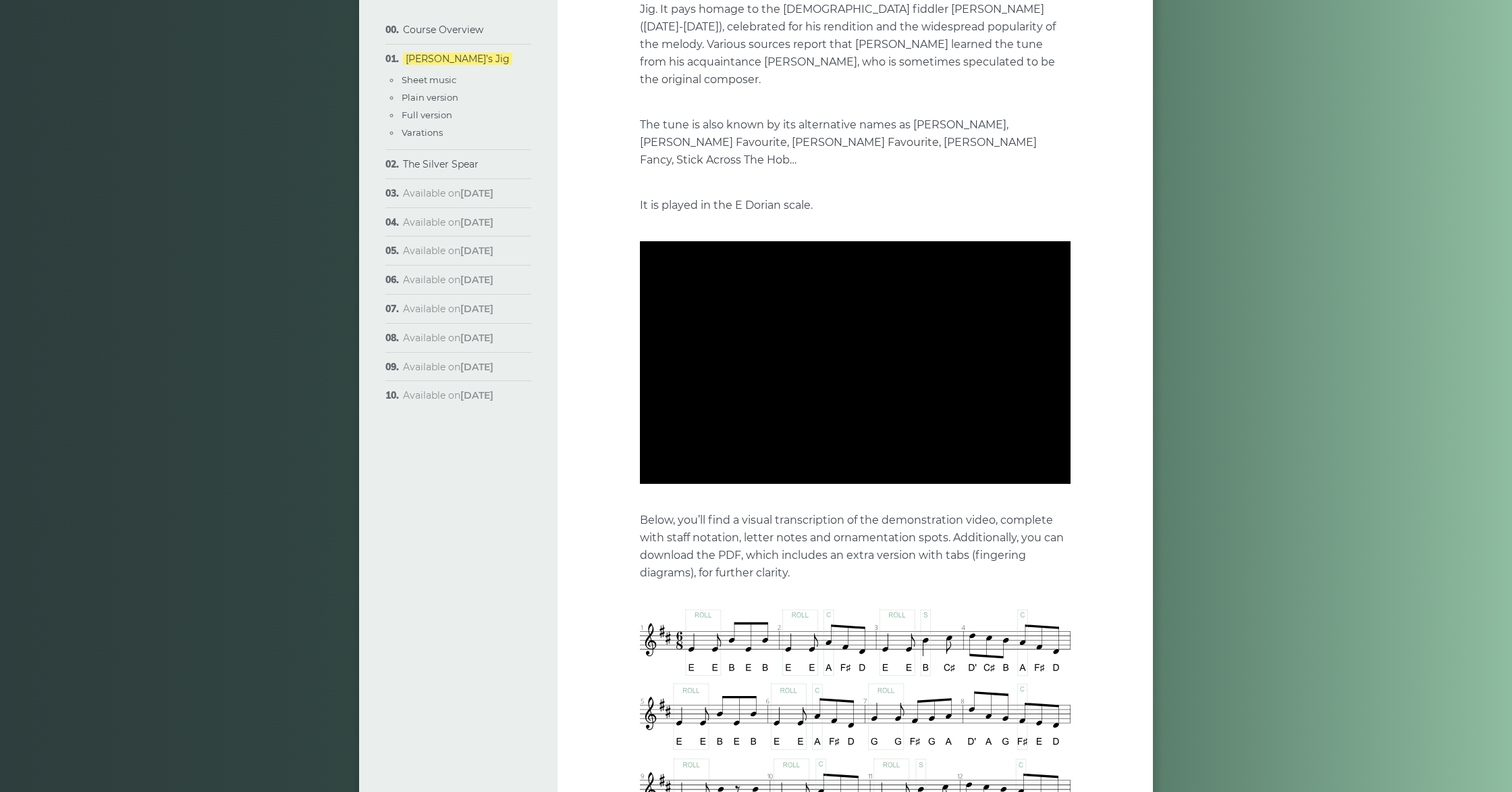
type input "*****"
